Goal: Information Seeking & Learning: Learn about a topic

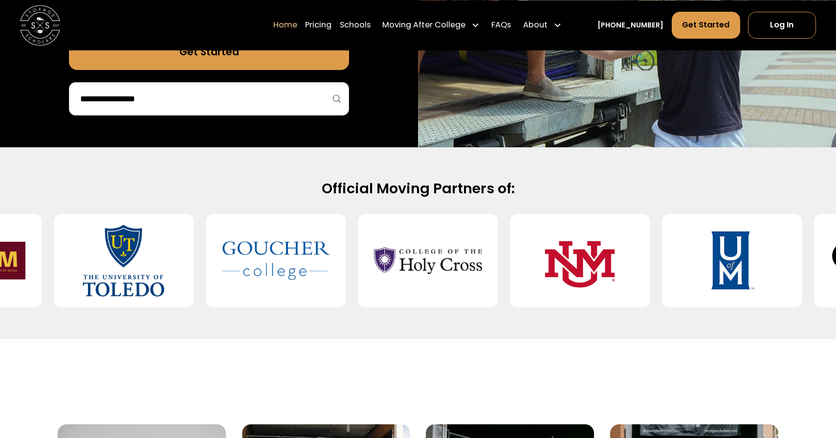
scroll to position [326, 0]
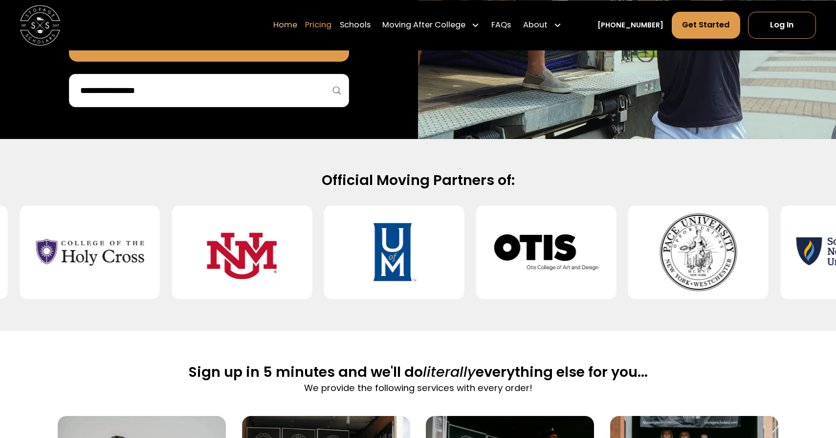
click at [331, 24] on link "Pricing" at bounding box center [318, 25] width 26 height 28
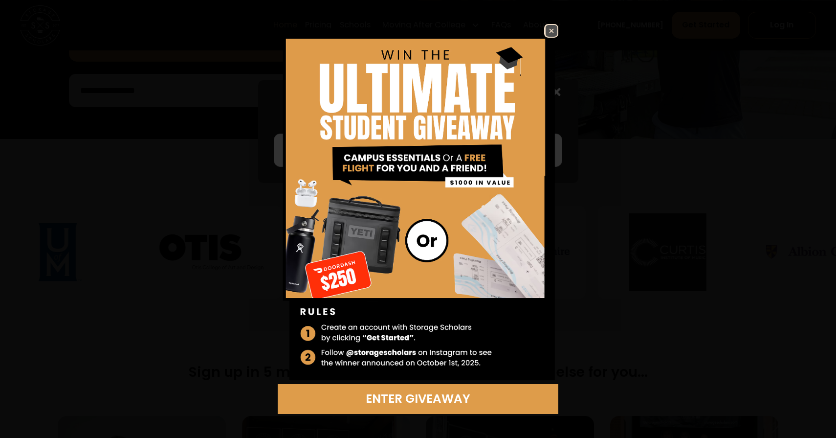
click at [551, 34] on img at bounding box center [552, 31] width 12 height 12
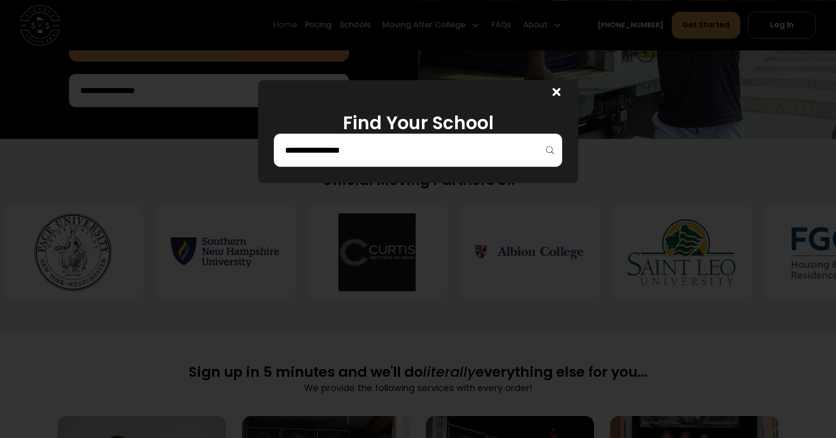
click at [462, 156] on input "search" at bounding box center [418, 150] width 268 height 17
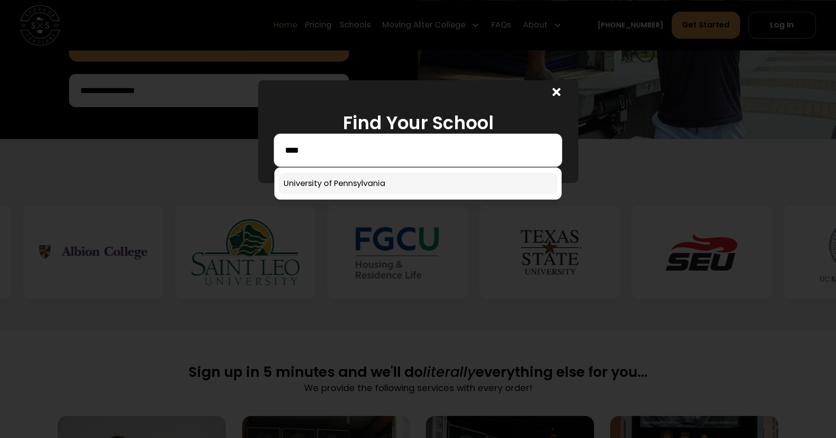
type input "****"
click at [384, 186] on link at bounding box center [418, 184] width 279 height 22
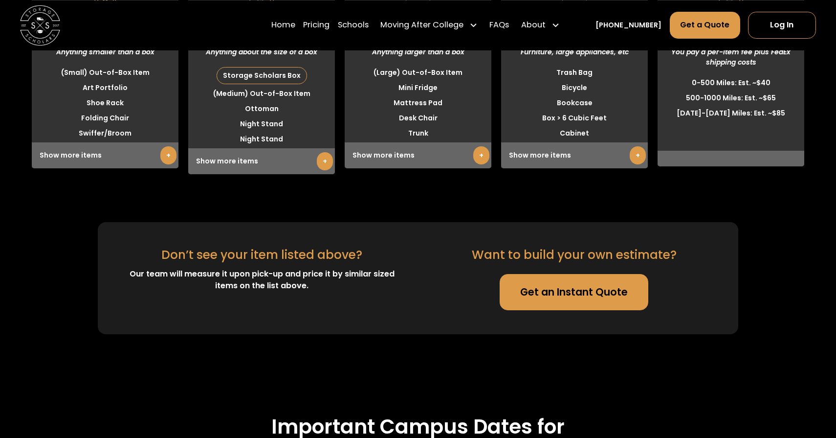
scroll to position [2634, 0]
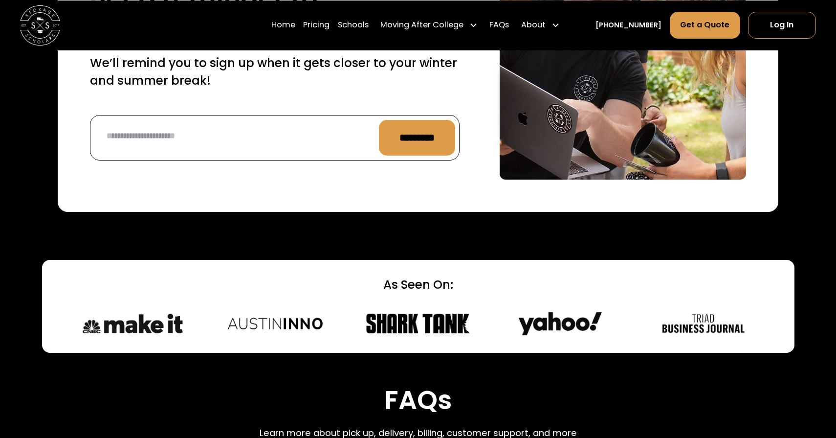
scroll to position [3783, 0]
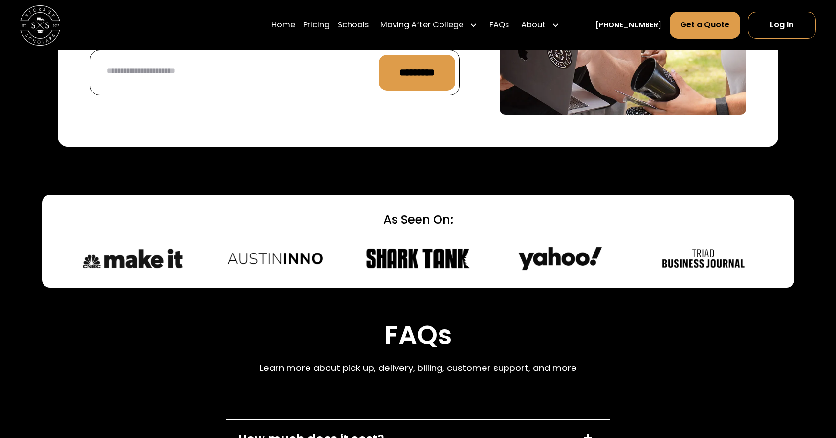
click at [387, 419] on div "How much does it cost? +" at bounding box center [418, 438] width 384 height 38
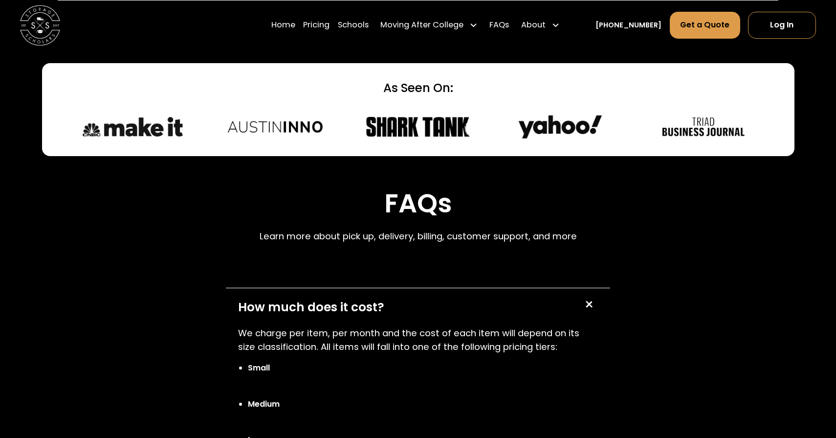
scroll to position [3958, 0]
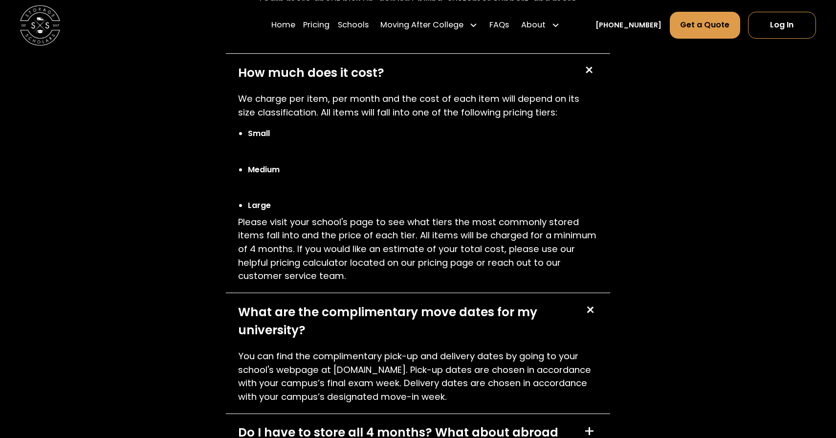
scroll to position [4150, 0]
click at [362, 423] on div "Do I have to store all 4 months? What about abroad storage?" at bounding box center [405, 441] width 334 height 36
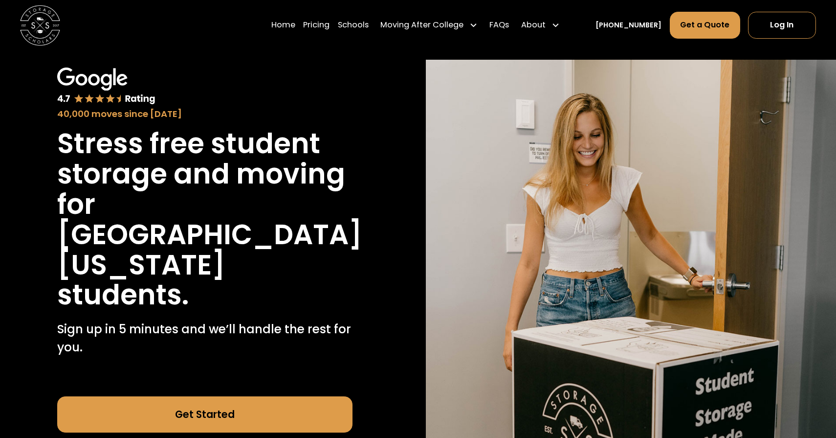
scroll to position [0, 0]
